Goal: Task Accomplishment & Management: Manage account settings

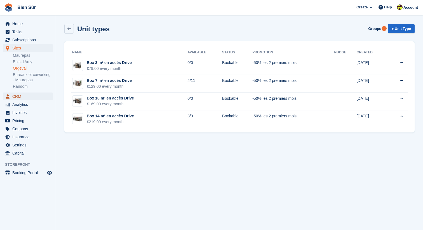
click at [27, 95] on span "CRM" at bounding box center [29, 97] width 34 height 8
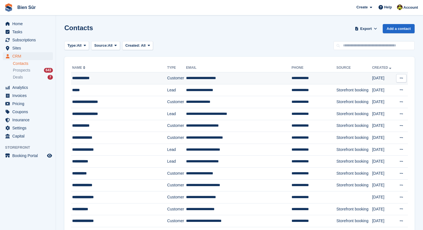
click at [89, 80] on div "**********" at bounding box center [114, 78] width 85 height 6
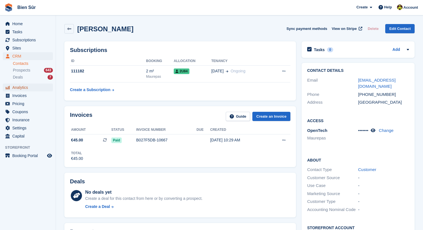
click at [33, 86] on span "Analytics" at bounding box center [29, 88] width 34 height 8
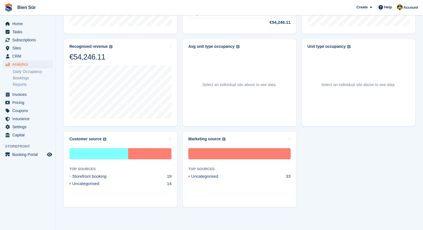
scroll to position [241, 0]
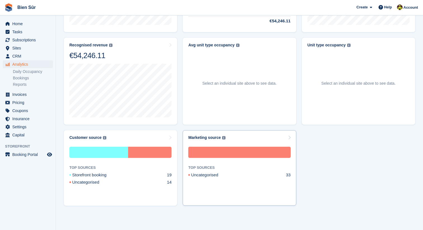
click at [218, 169] on div "TOP SOURCES" at bounding box center [239, 168] width 102 height 6
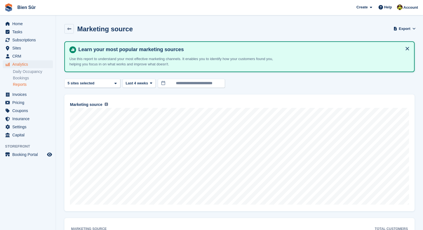
scroll to position [31, 0]
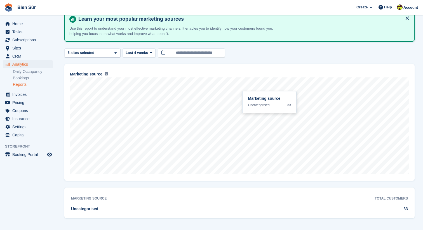
click at [150, 211] on td "Uncategorised" at bounding box center [158, 210] width 175 height 12
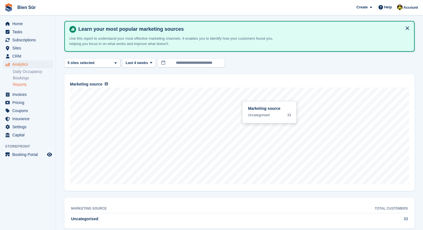
scroll to position [0, 0]
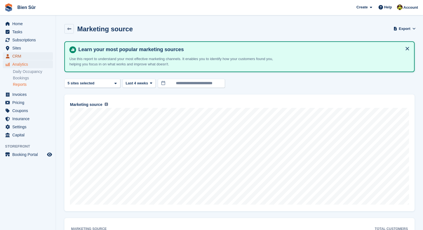
click at [22, 56] on span "CRM" at bounding box center [29, 56] width 34 height 8
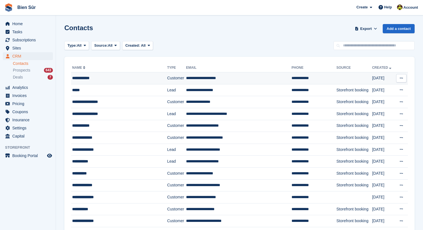
click at [92, 78] on div "**********" at bounding box center [114, 78] width 85 height 6
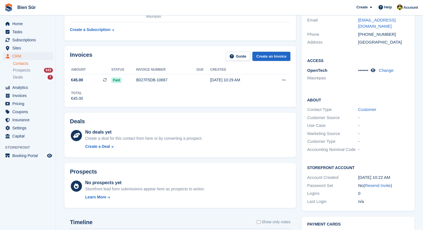
scroll to position [61, 0]
click at [328, 130] on div "Marketing Source" at bounding box center [332, 133] width 51 height 6
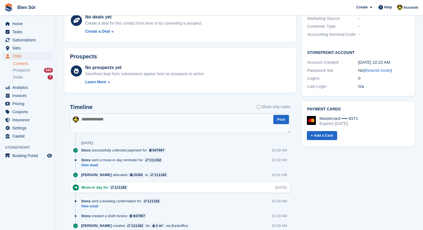
scroll to position [176, 0]
click at [384, 8] on span "Help" at bounding box center [388, 7] width 8 height 6
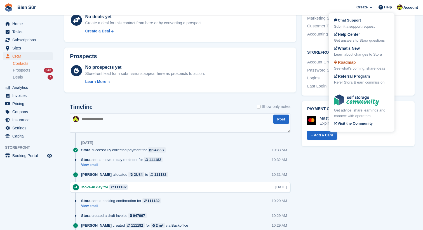
click at [355, 64] on span "Roadmap" at bounding box center [345, 62] width 22 height 4
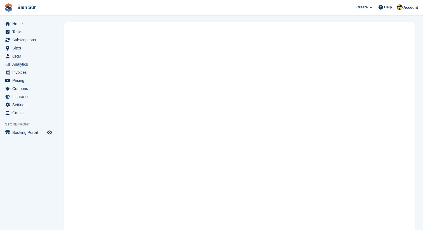
scroll to position [22, 0]
